Goal: Task Accomplishment & Management: Manage account settings

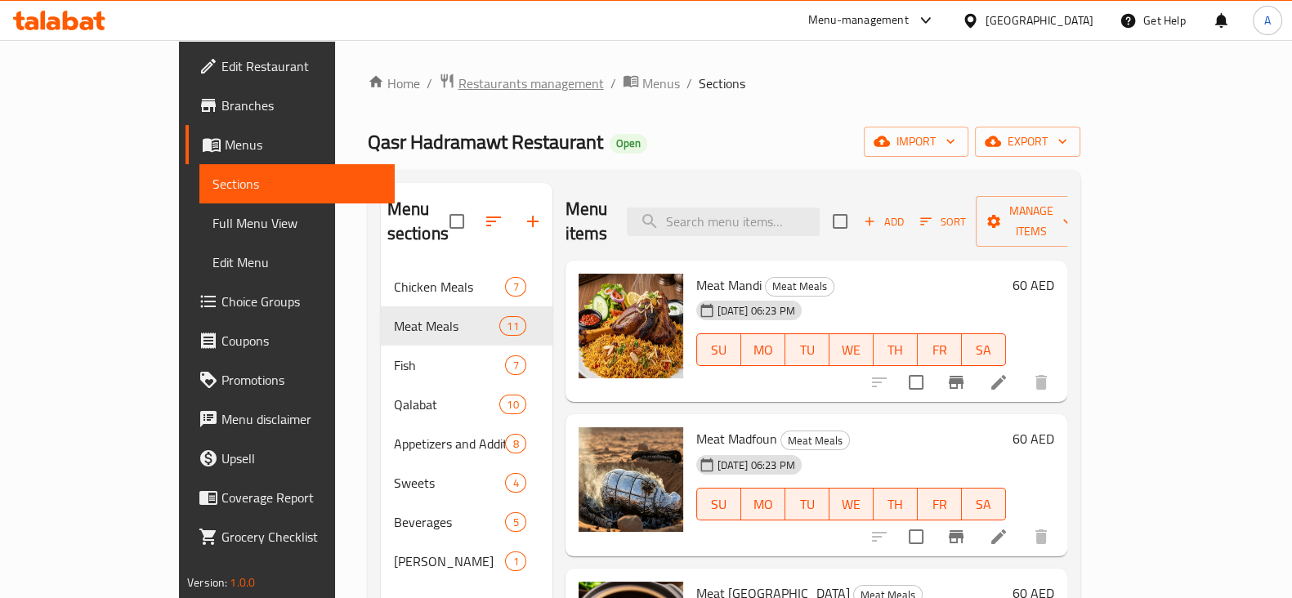
click at [458, 87] on span "Restaurants management" at bounding box center [530, 84] width 145 height 20
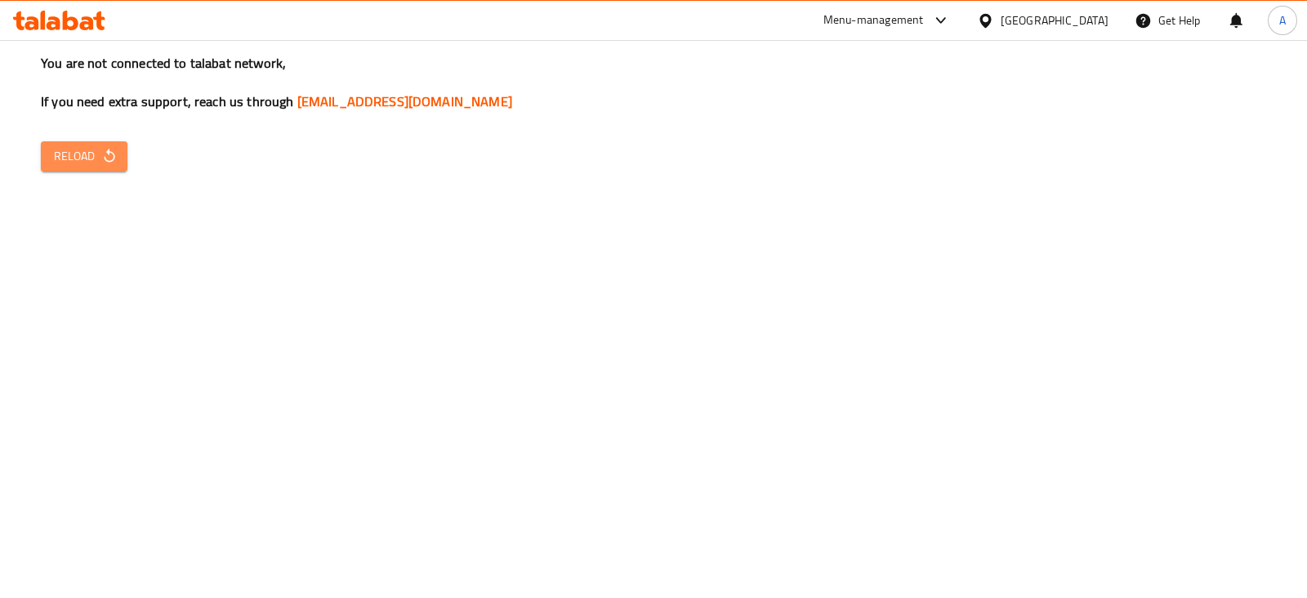
click at [68, 155] on span "Reload" at bounding box center [84, 156] width 60 height 20
click at [82, 263] on div "You are not connected to talabat network, If you need extra support, reach us t…" at bounding box center [653, 299] width 1307 height 598
click at [98, 157] on span "Reload" at bounding box center [84, 156] width 60 height 20
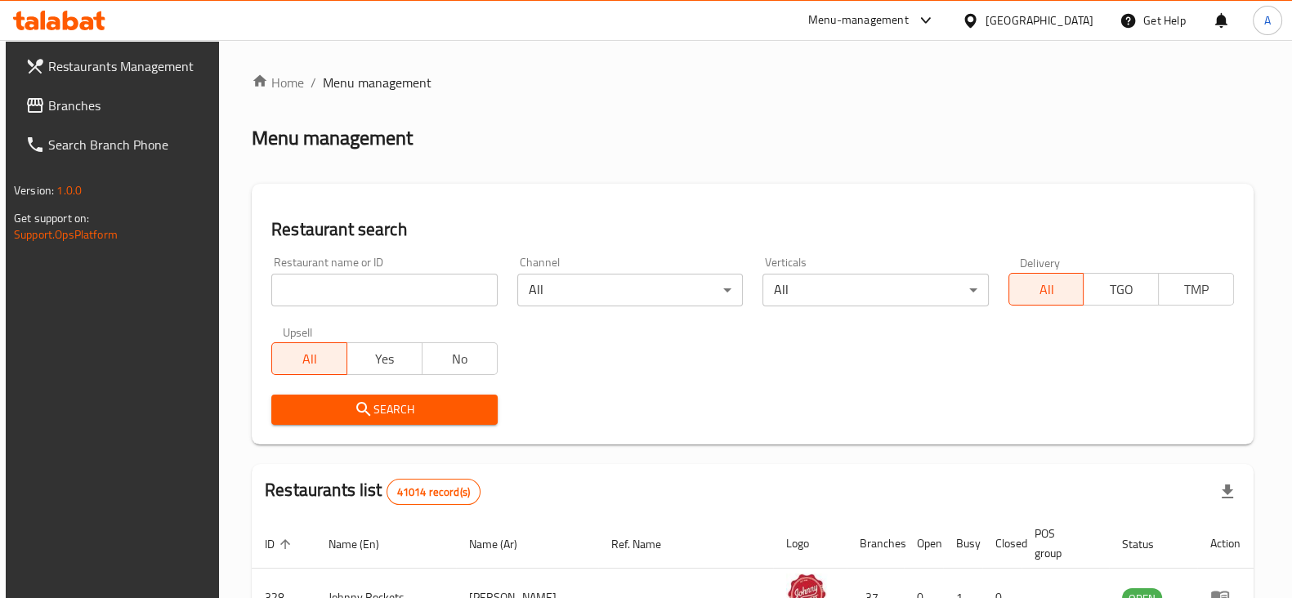
click at [1205, 349] on div "Restaurant name or ID Restaurant name or ID Channel All ​ Verticals All ​ Deliv…" at bounding box center [752, 341] width 982 height 188
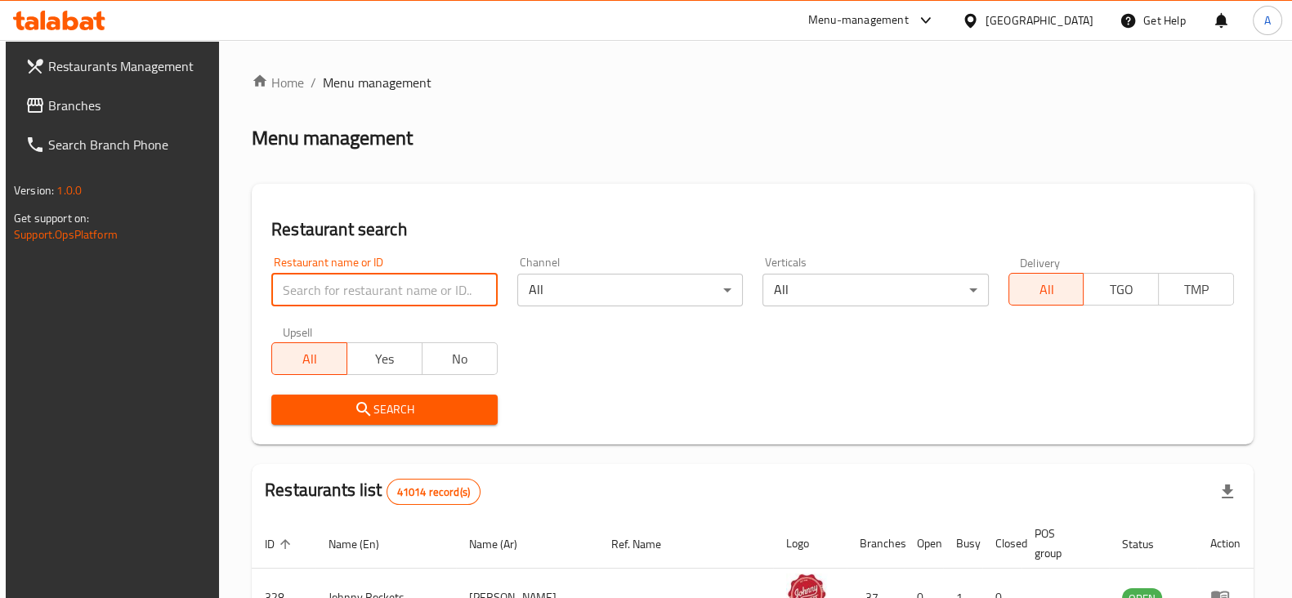
click at [357, 279] on input "search" at bounding box center [384, 290] width 226 height 33
paste input "AL HAMMADI RESTAURANT"
click button "Search" at bounding box center [384, 410] width 226 height 30
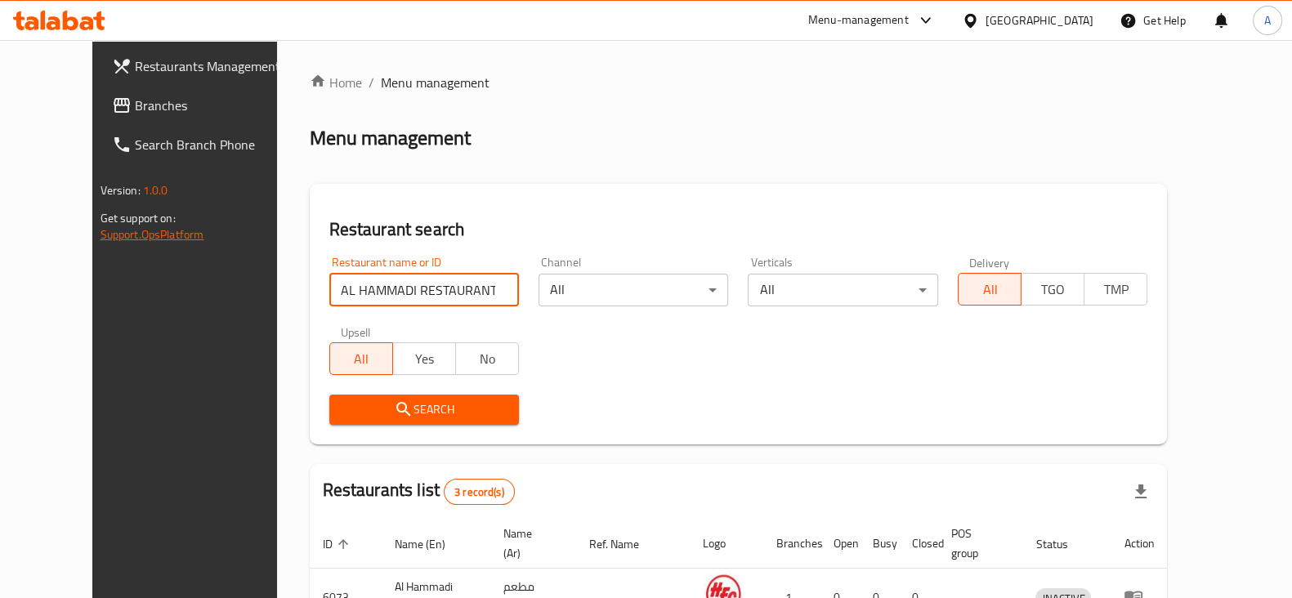
drag, startPoint x: 441, startPoint y: 289, endPoint x: 86, endPoint y: 230, distance: 360.4
click at [92, 230] on div "Restaurants Management Branches Search Branch Phone Version: 1.0.0 Get support …" at bounding box center [646, 449] width 1108 height 819
click button "Search" at bounding box center [424, 410] width 190 height 30
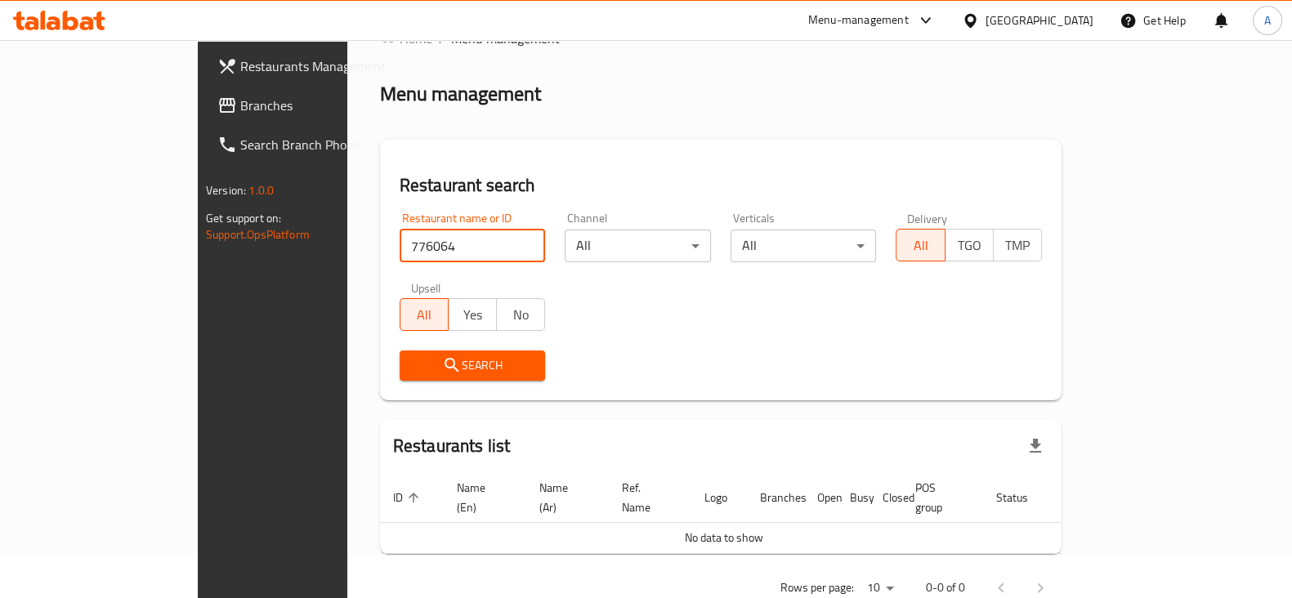
scroll to position [69, 0]
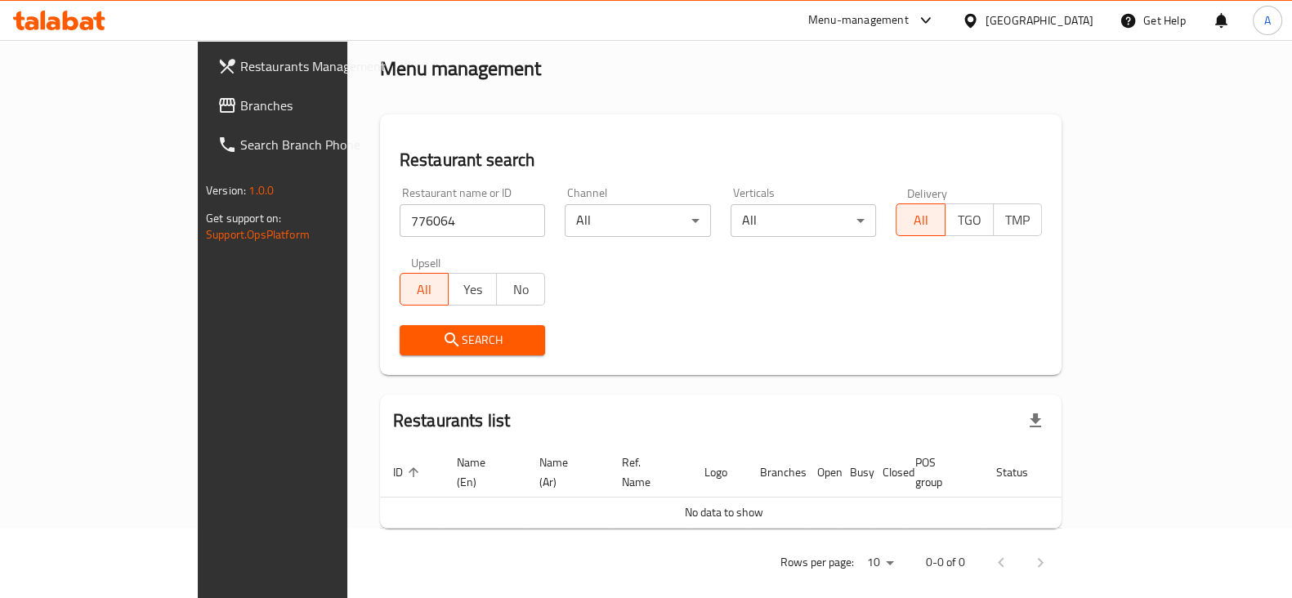
click at [1052, 339] on div "Search" at bounding box center [721, 340] width 662 height 50
drag, startPoint x: 423, startPoint y: 225, endPoint x: 91, endPoint y: 193, distance: 334.1
click at [198, 196] on div "Restaurants Management Branches Search Branch Phone Version: 1.0.0 Get support …" at bounding box center [646, 294] width 896 height 646
type input "AL HAMMADI RESTAURANT"
click at [413, 333] on span "Search" at bounding box center [473, 340] width 120 height 20
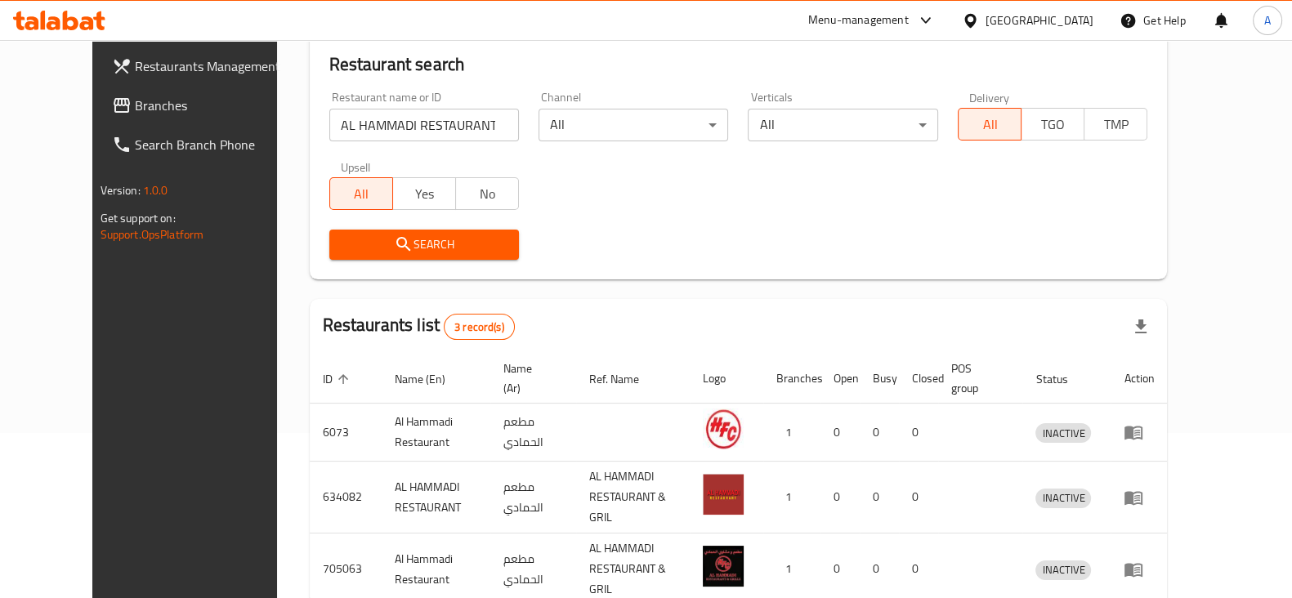
scroll to position [234, 0]
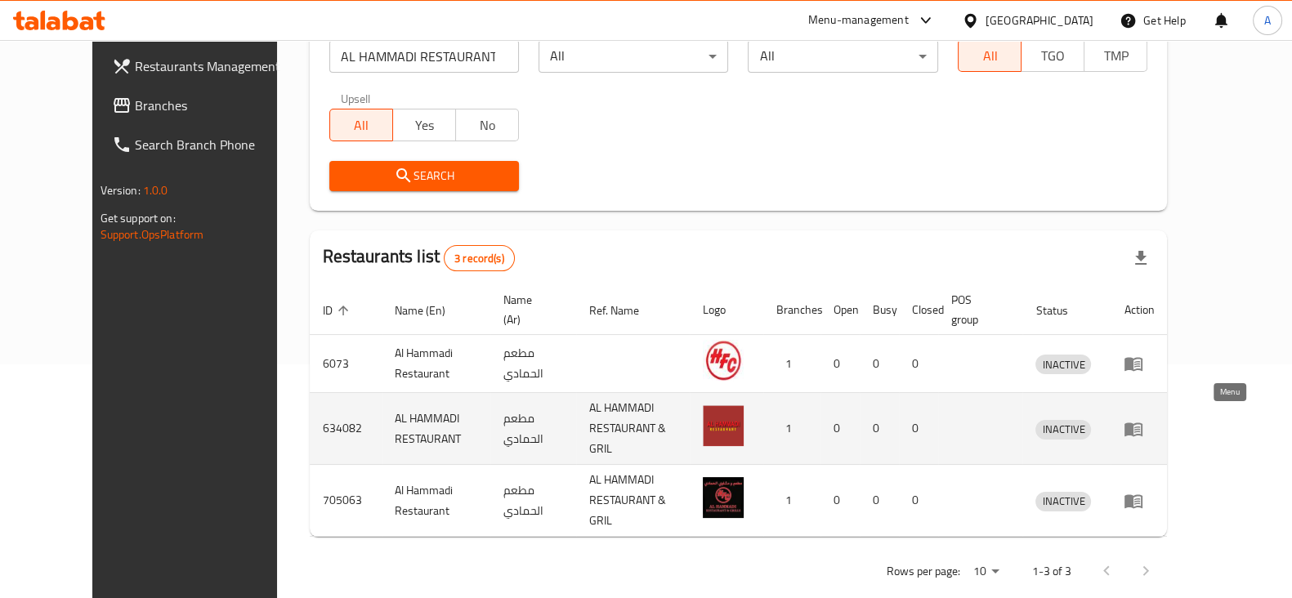
click at [1143, 426] on icon "enhanced table" at bounding box center [1133, 429] width 20 height 20
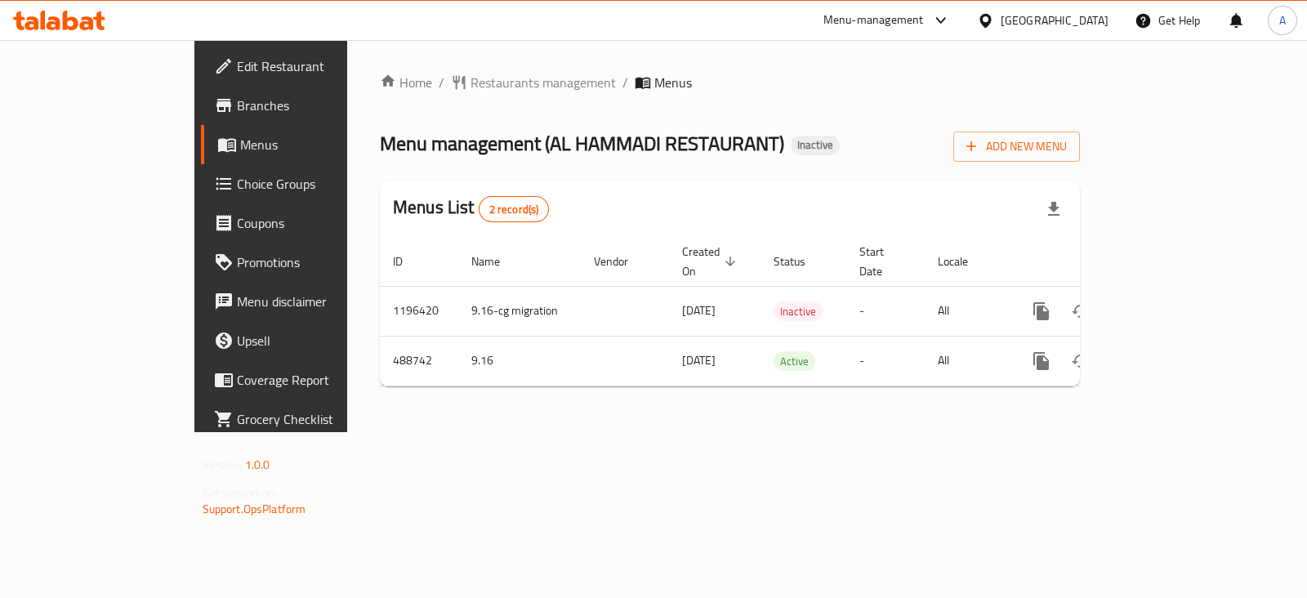
click at [237, 100] on span "Branches" at bounding box center [318, 106] width 163 height 20
